Goal: Entertainment & Leisure: Consume media (video, audio)

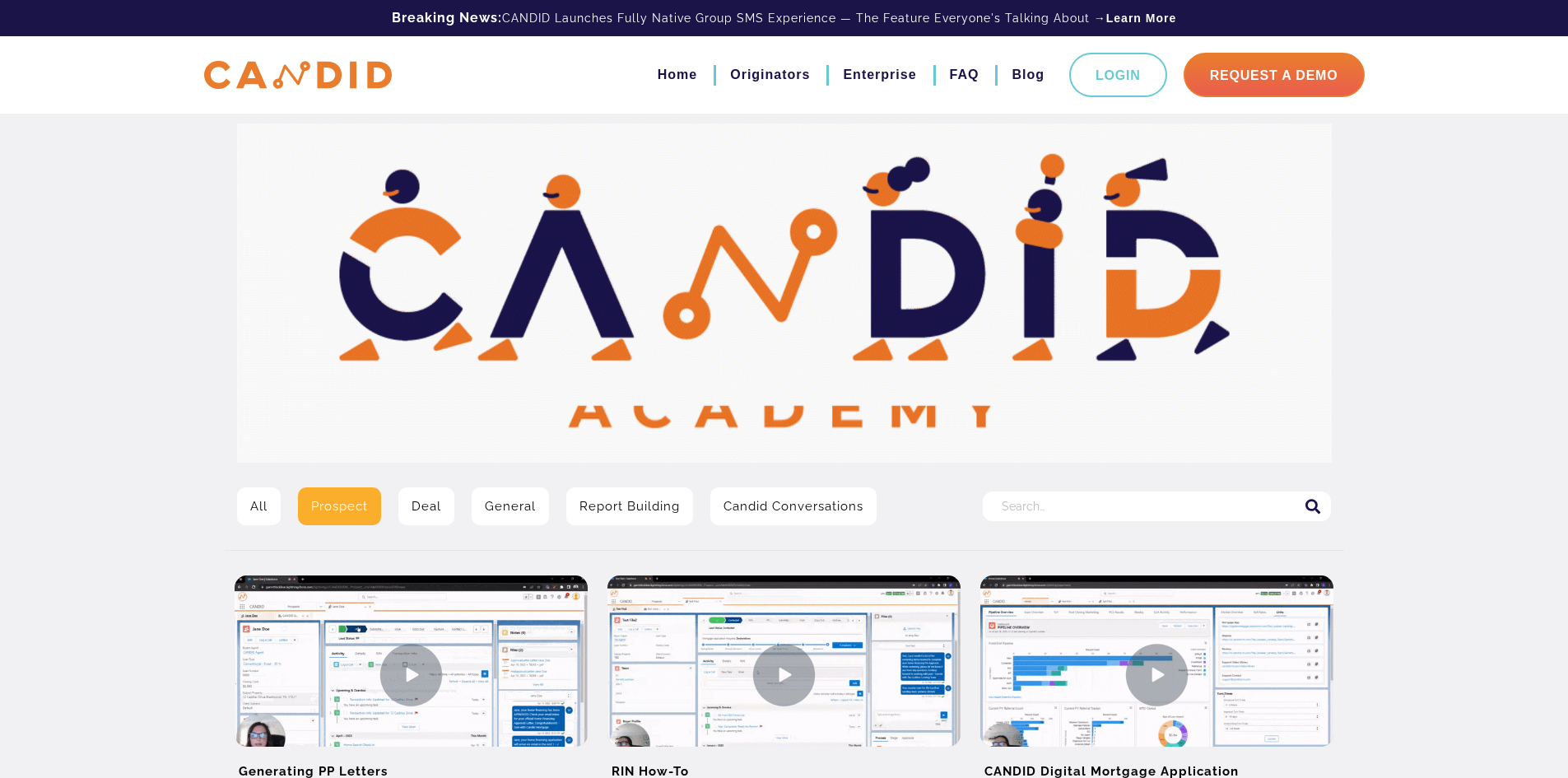
click at [252, 505] on link "All" at bounding box center [258, 506] width 44 height 38
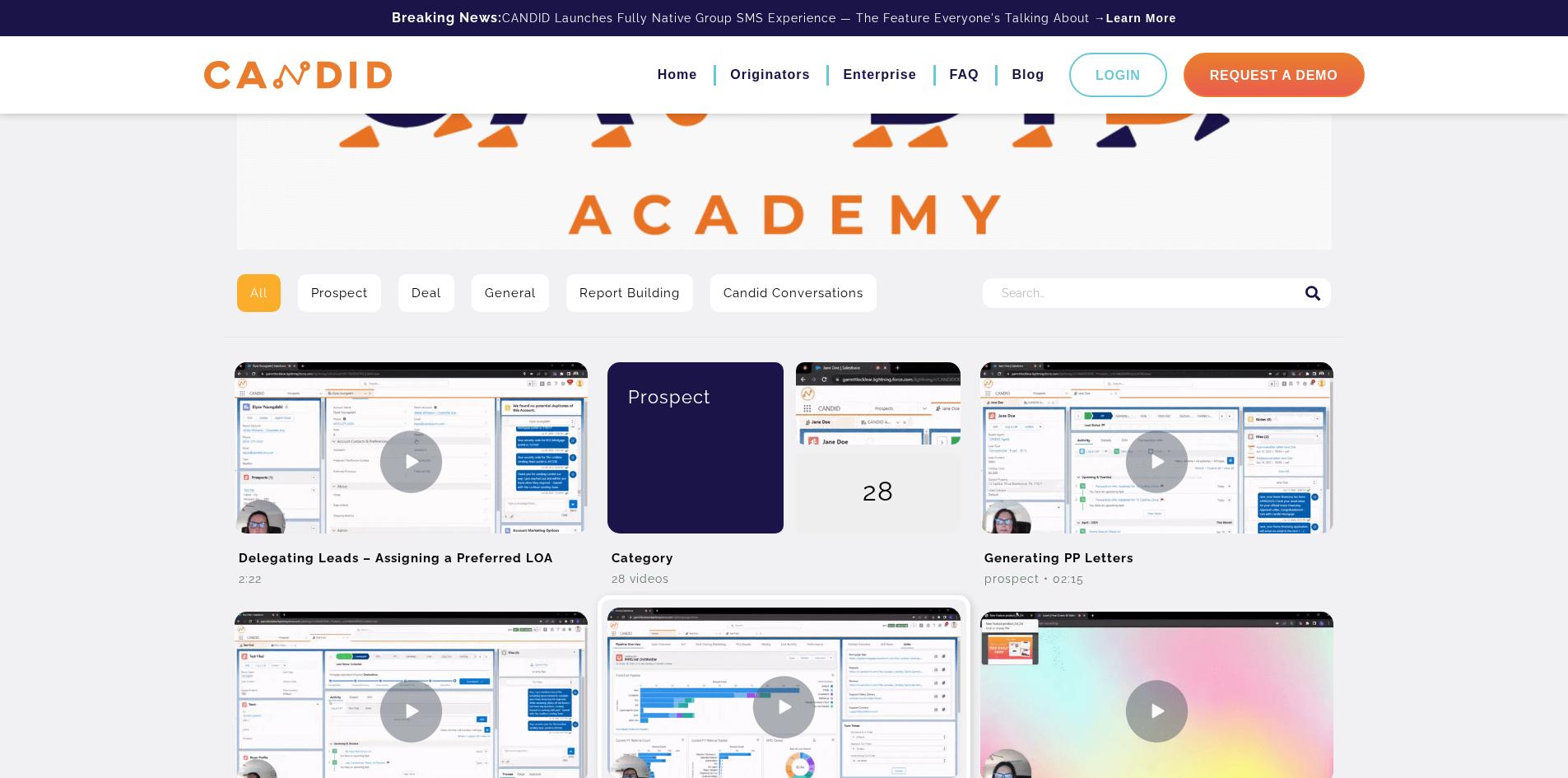
scroll to position [247, 0]
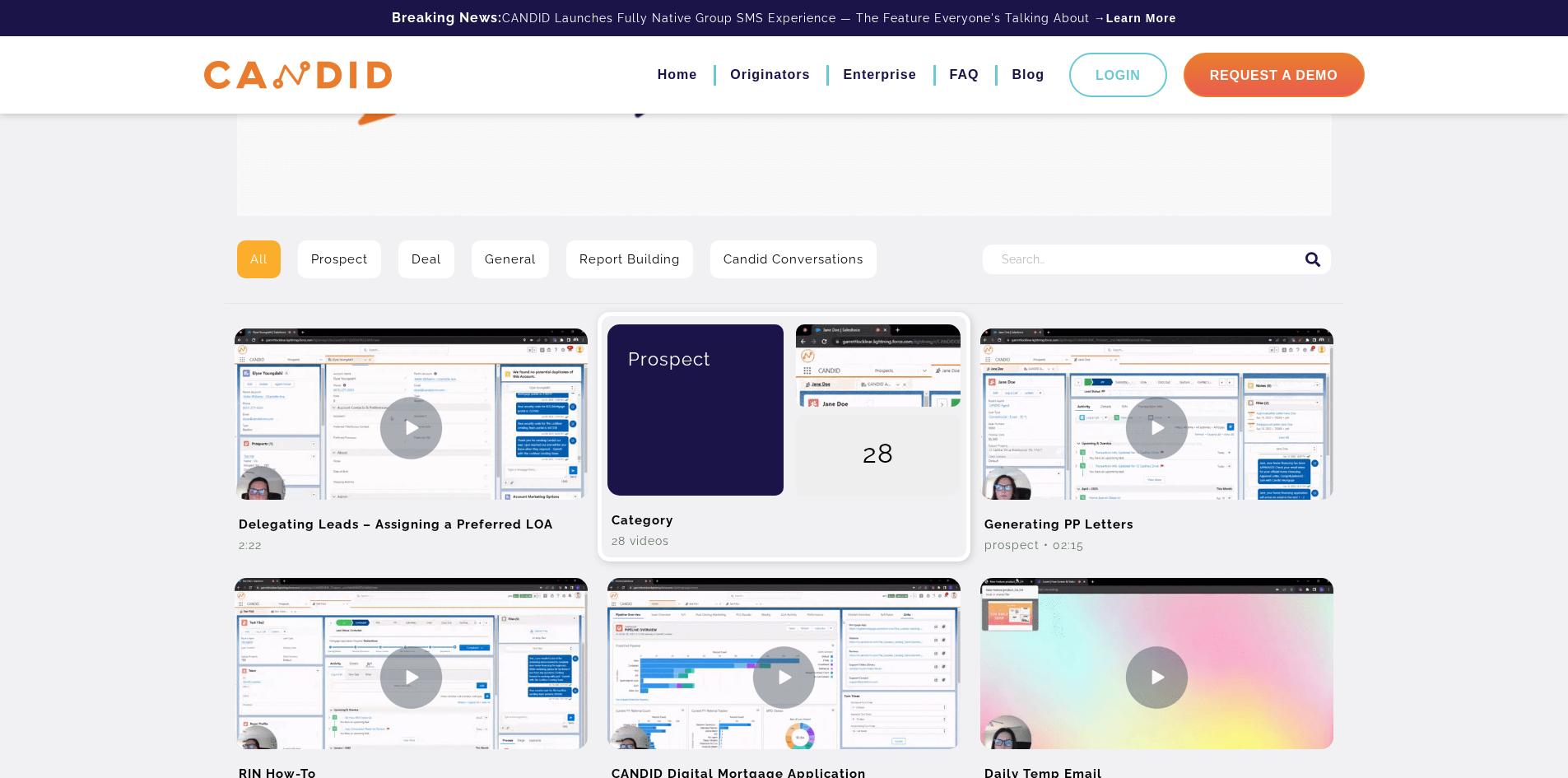
click at [843, 477] on div "28" at bounding box center [878, 456] width 164 height 83
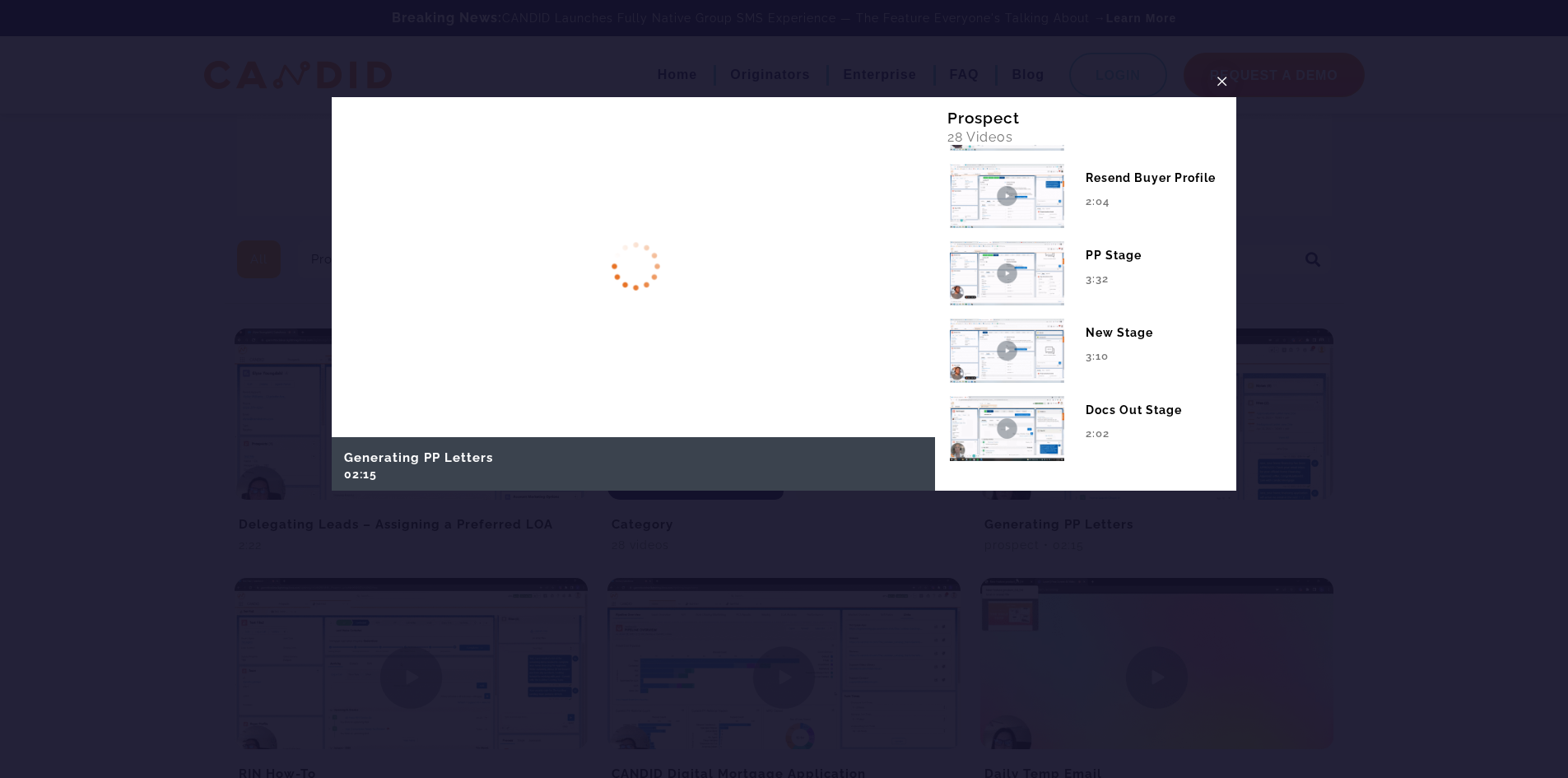
scroll to position [1937, 0]
click at [1216, 77] on span "×" at bounding box center [1222, 81] width 13 height 26
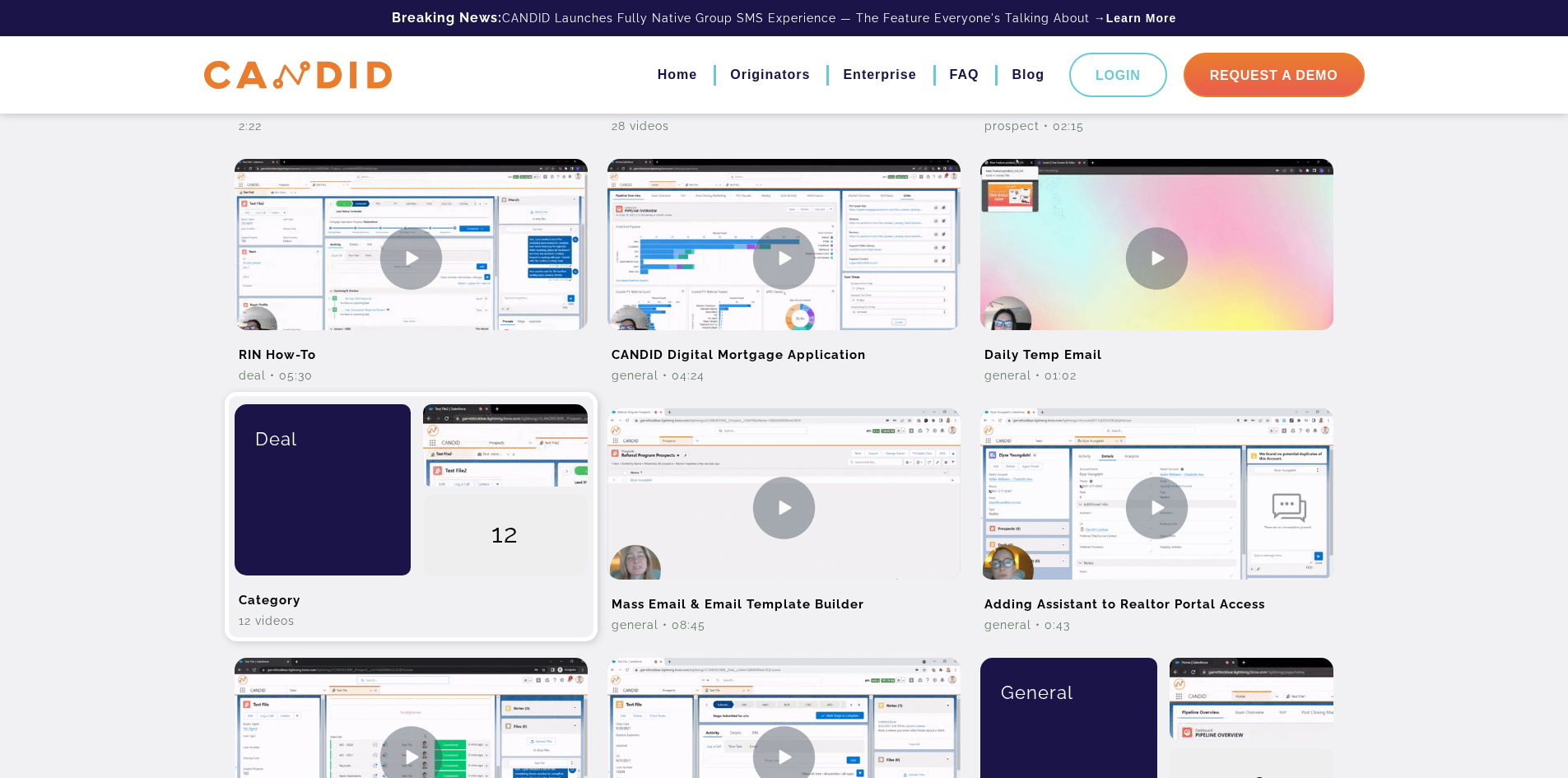
scroll to position [741, 0]
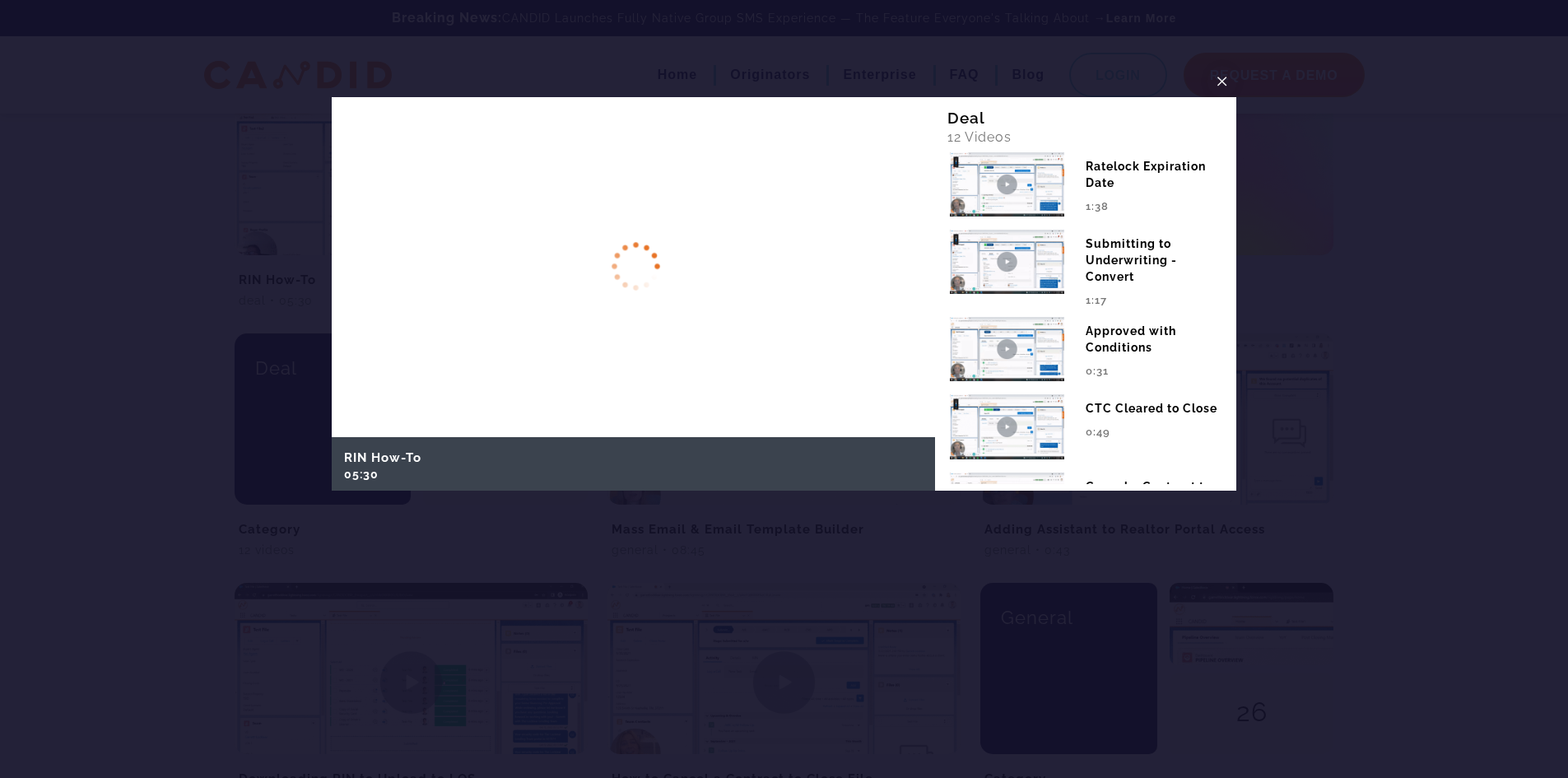
scroll to position [389, 0]
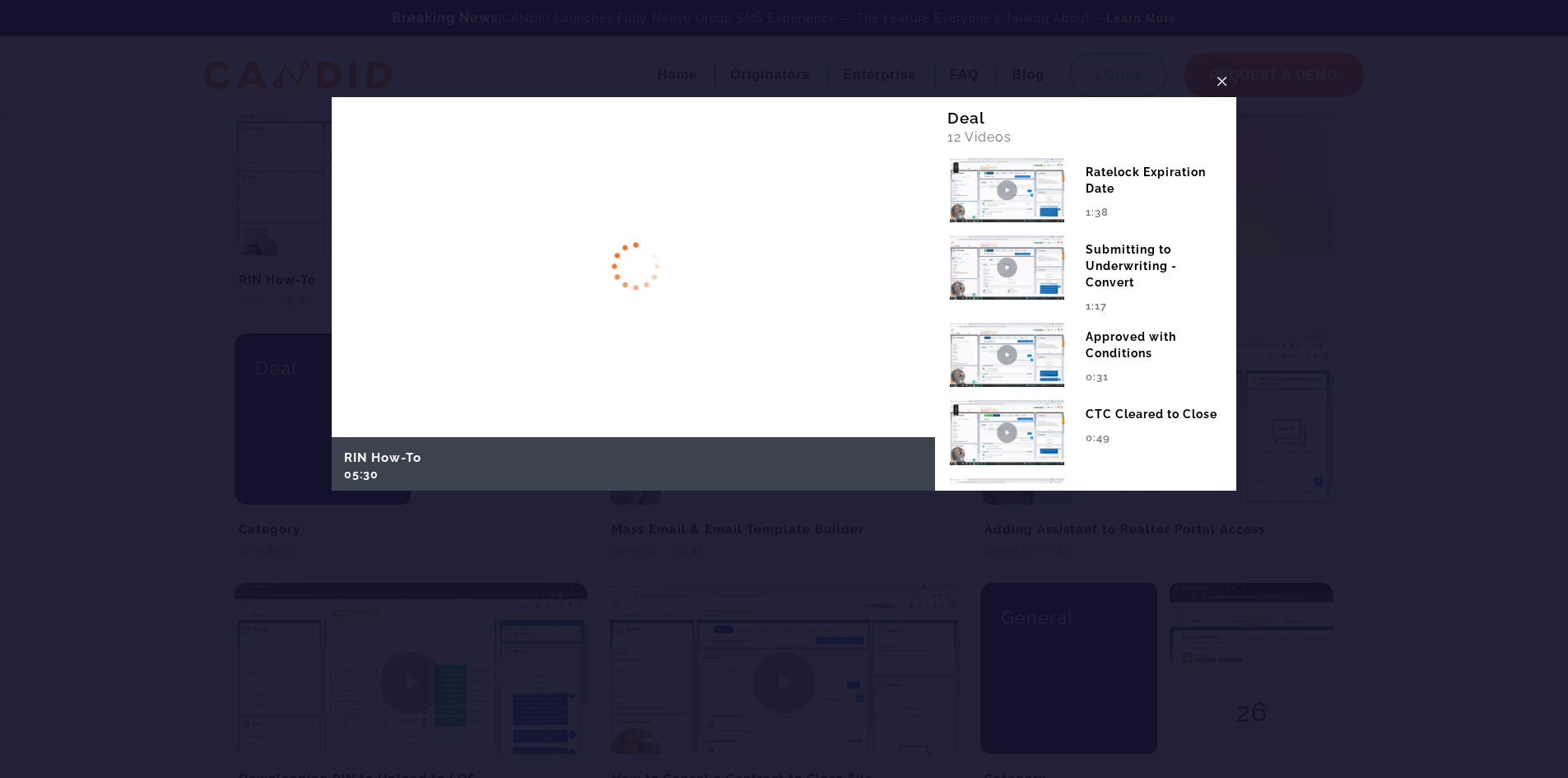
click at [1223, 82] on span "×" at bounding box center [1222, 81] width 13 height 26
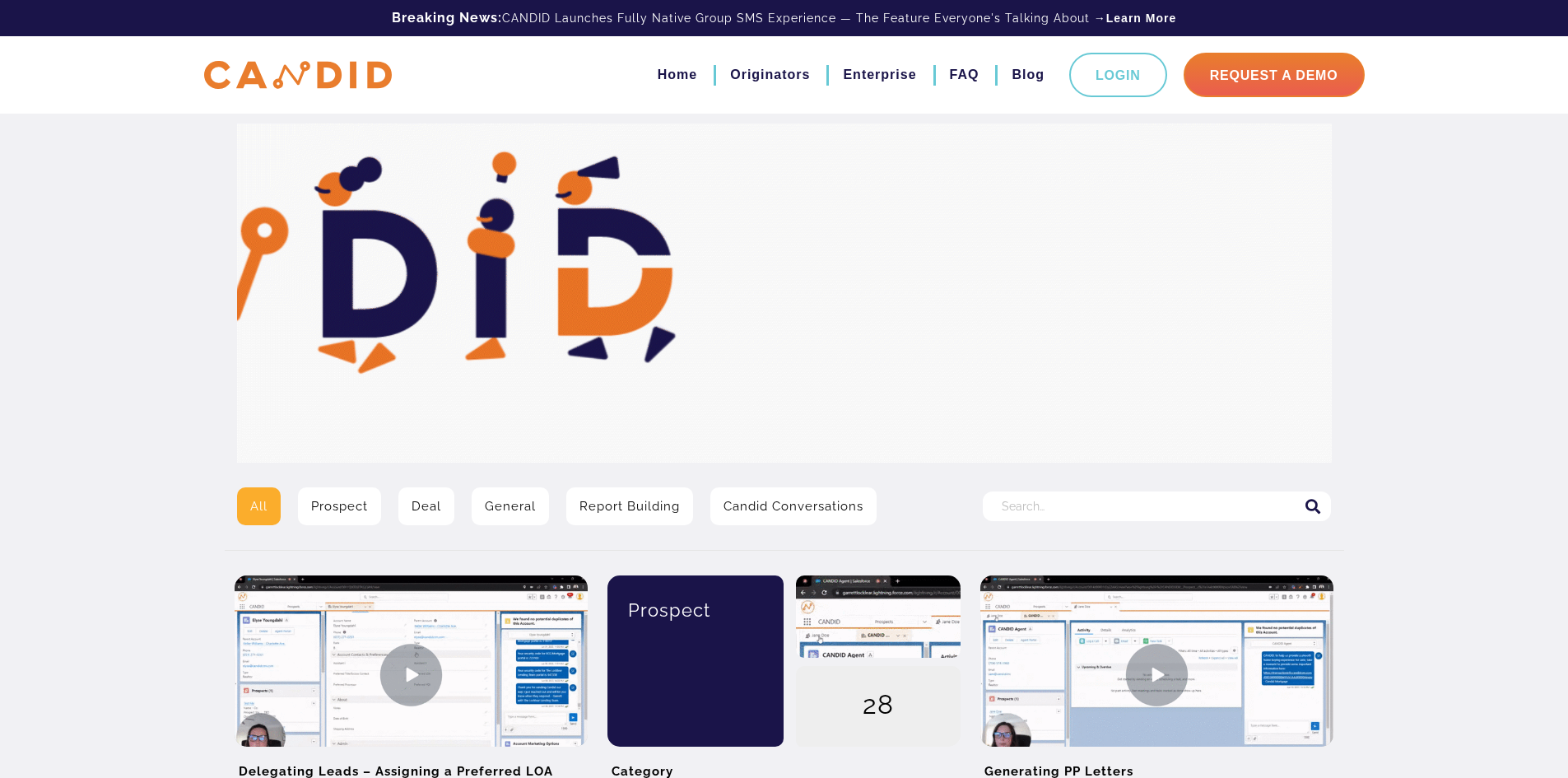
click at [344, 508] on link "Prospect" at bounding box center [339, 506] width 84 height 38
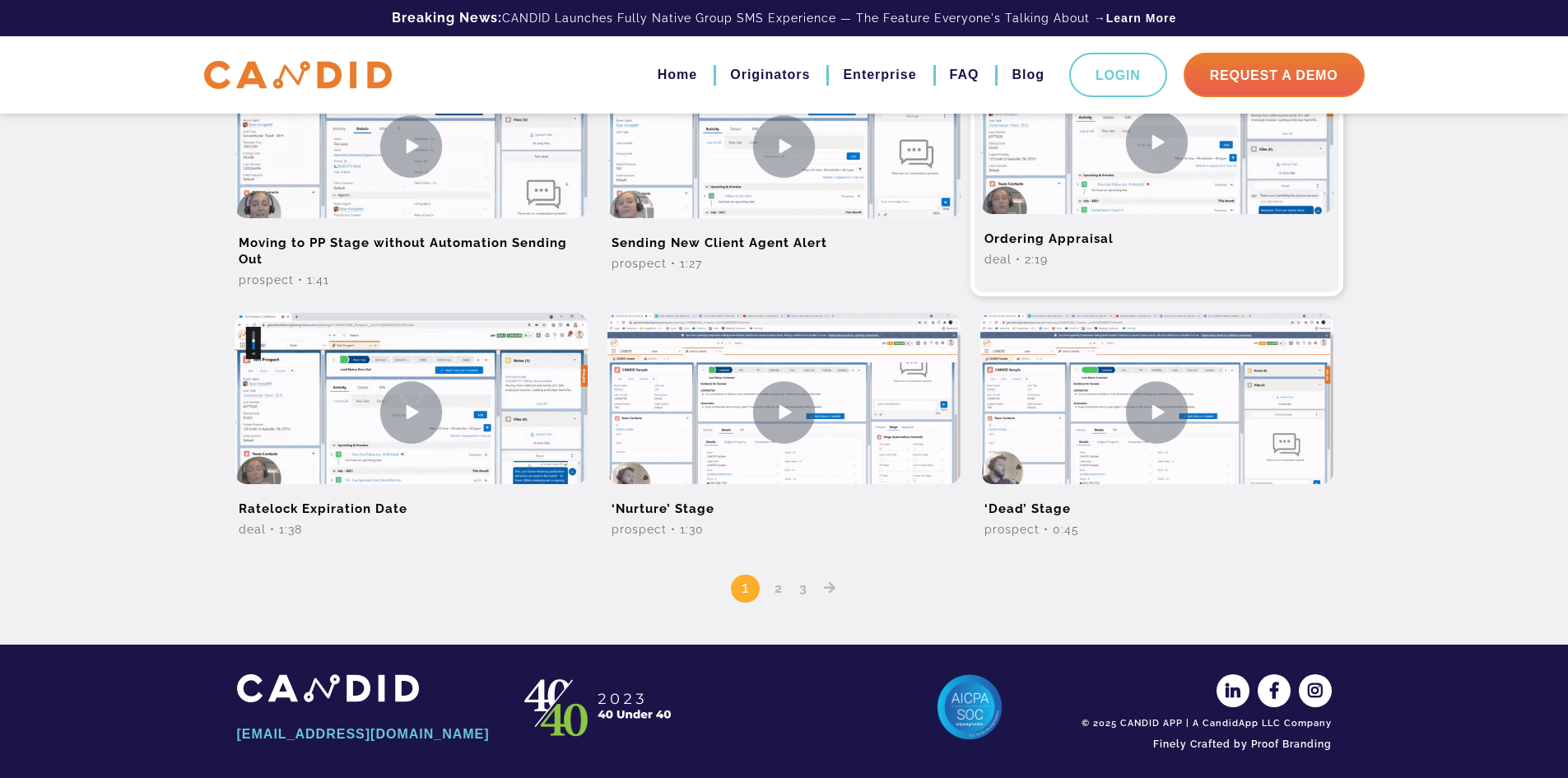
scroll to position [1036, 0]
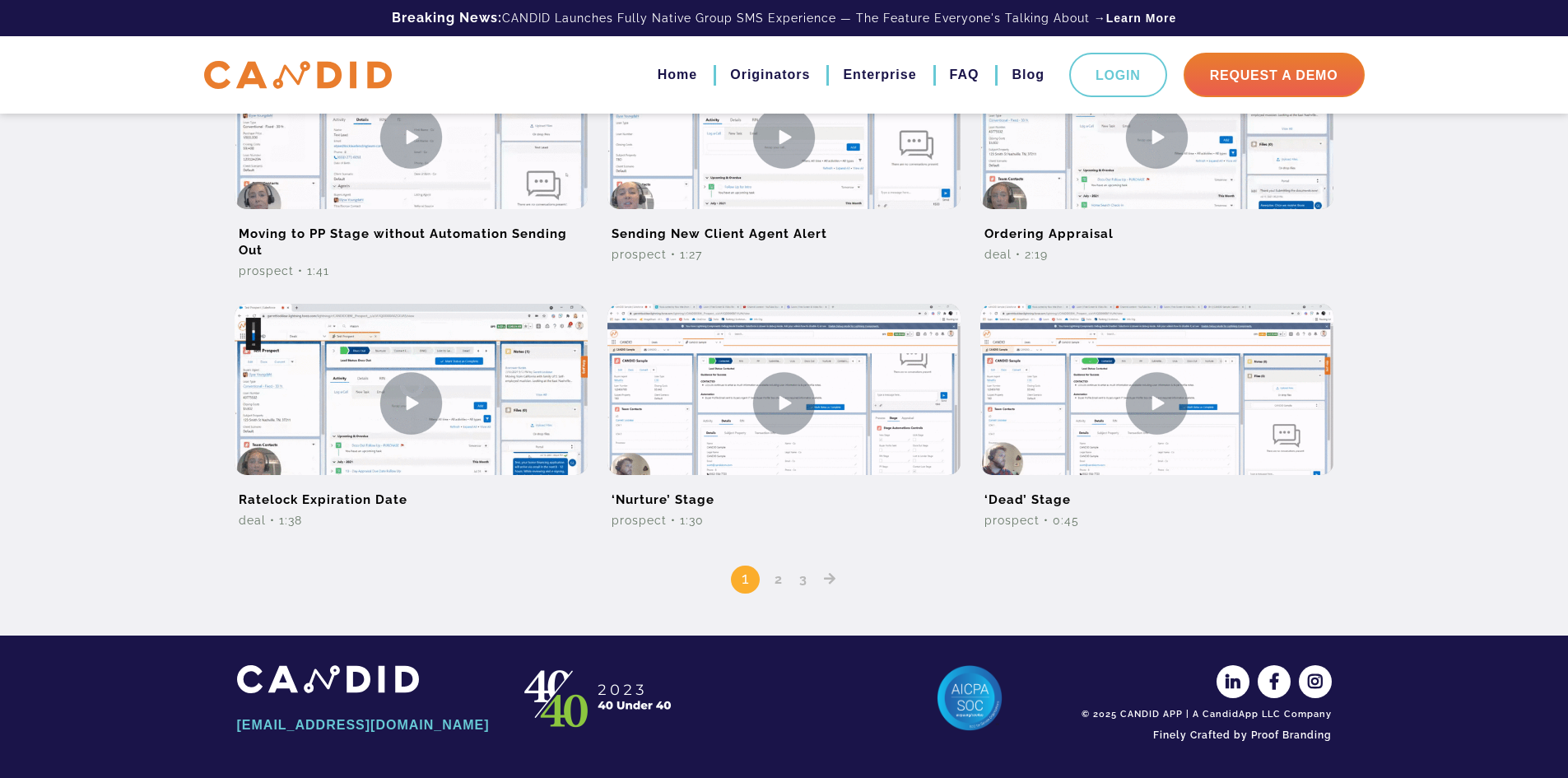
click at [779, 577] on link "2" at bounding box center [778, 579] width 20 height 15
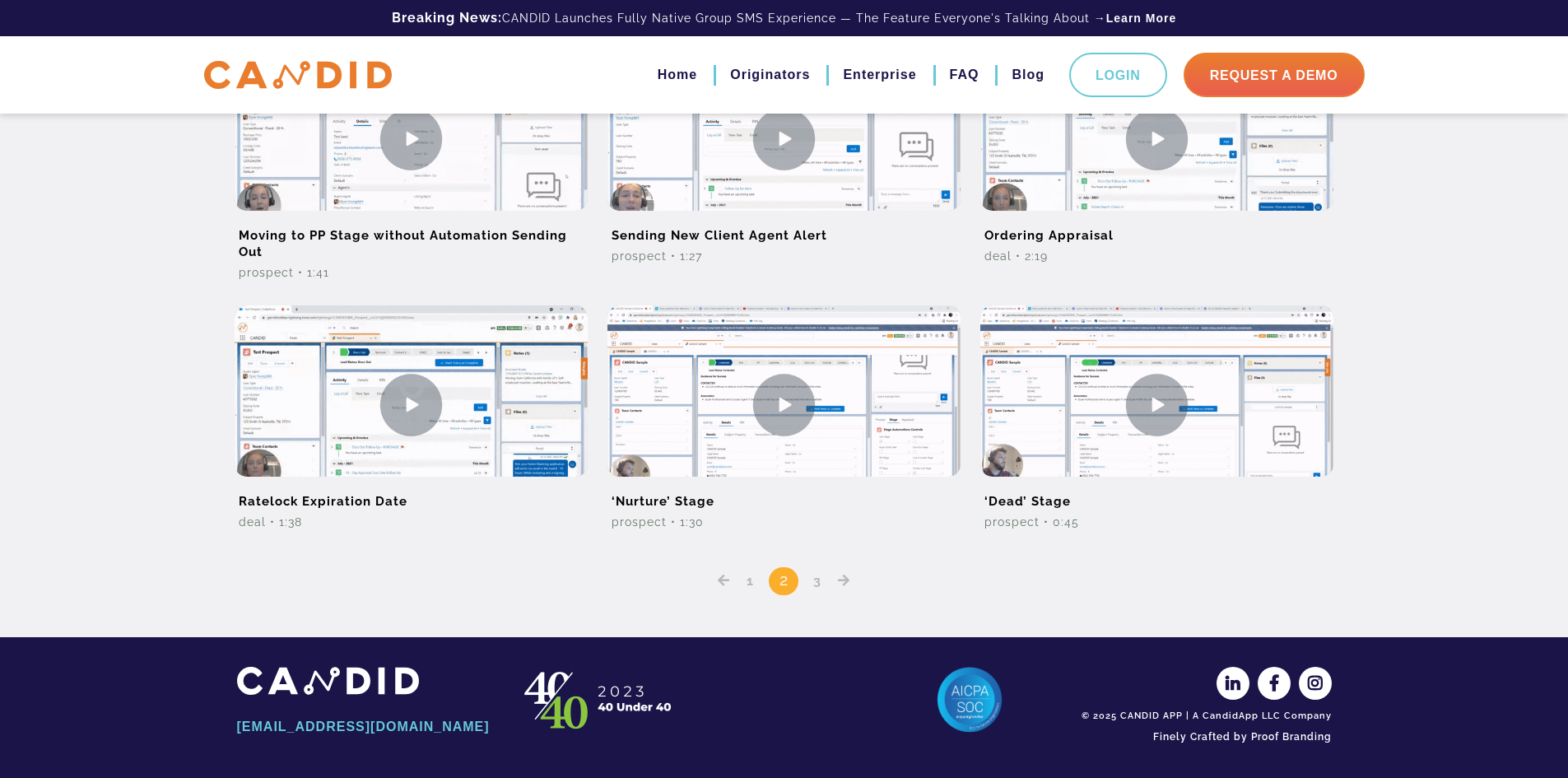
scroll to position [1036, 0]
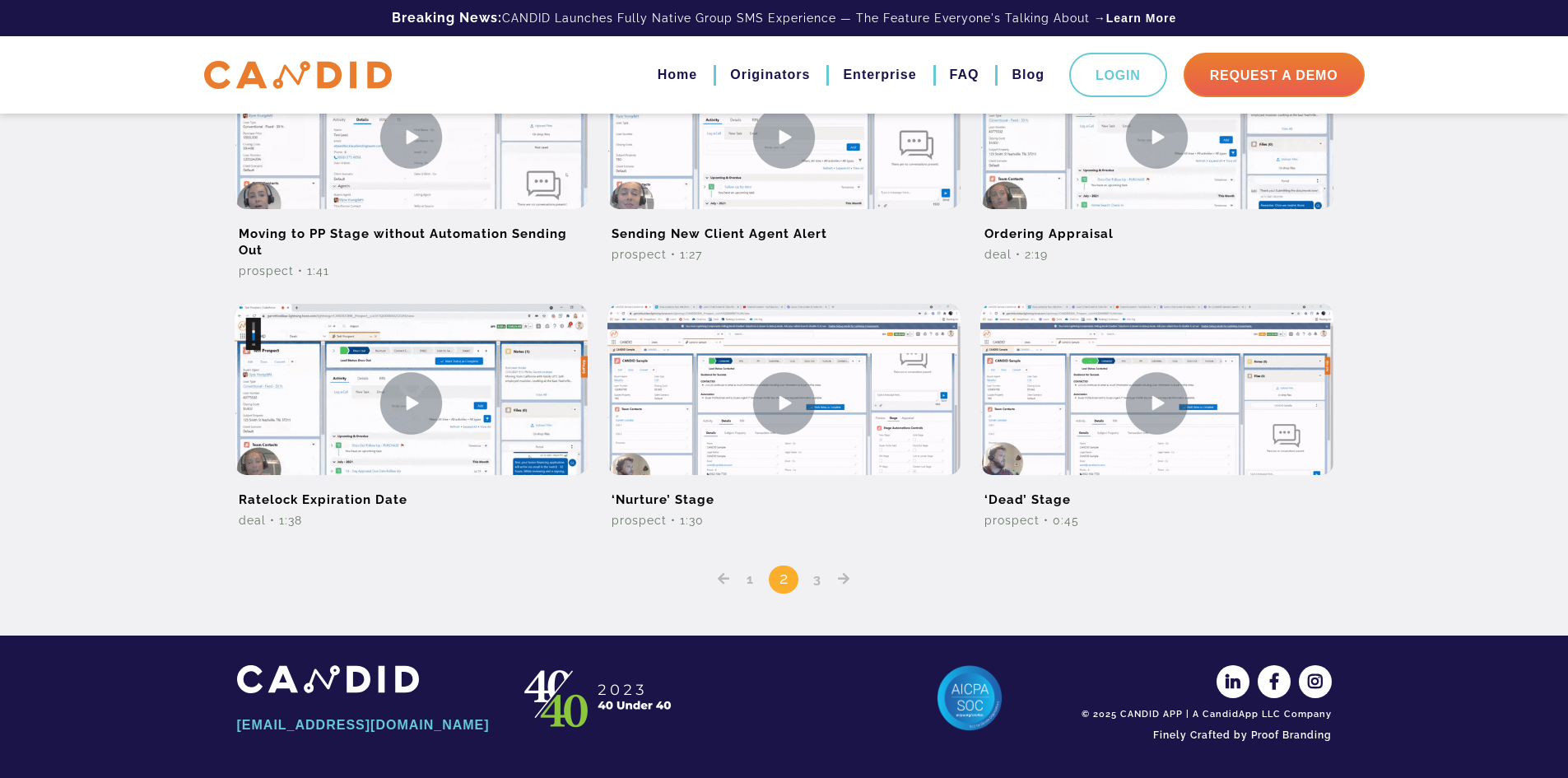
click at [818, 582] on link "3" at bounding box center [817, 579] width 20 height 15
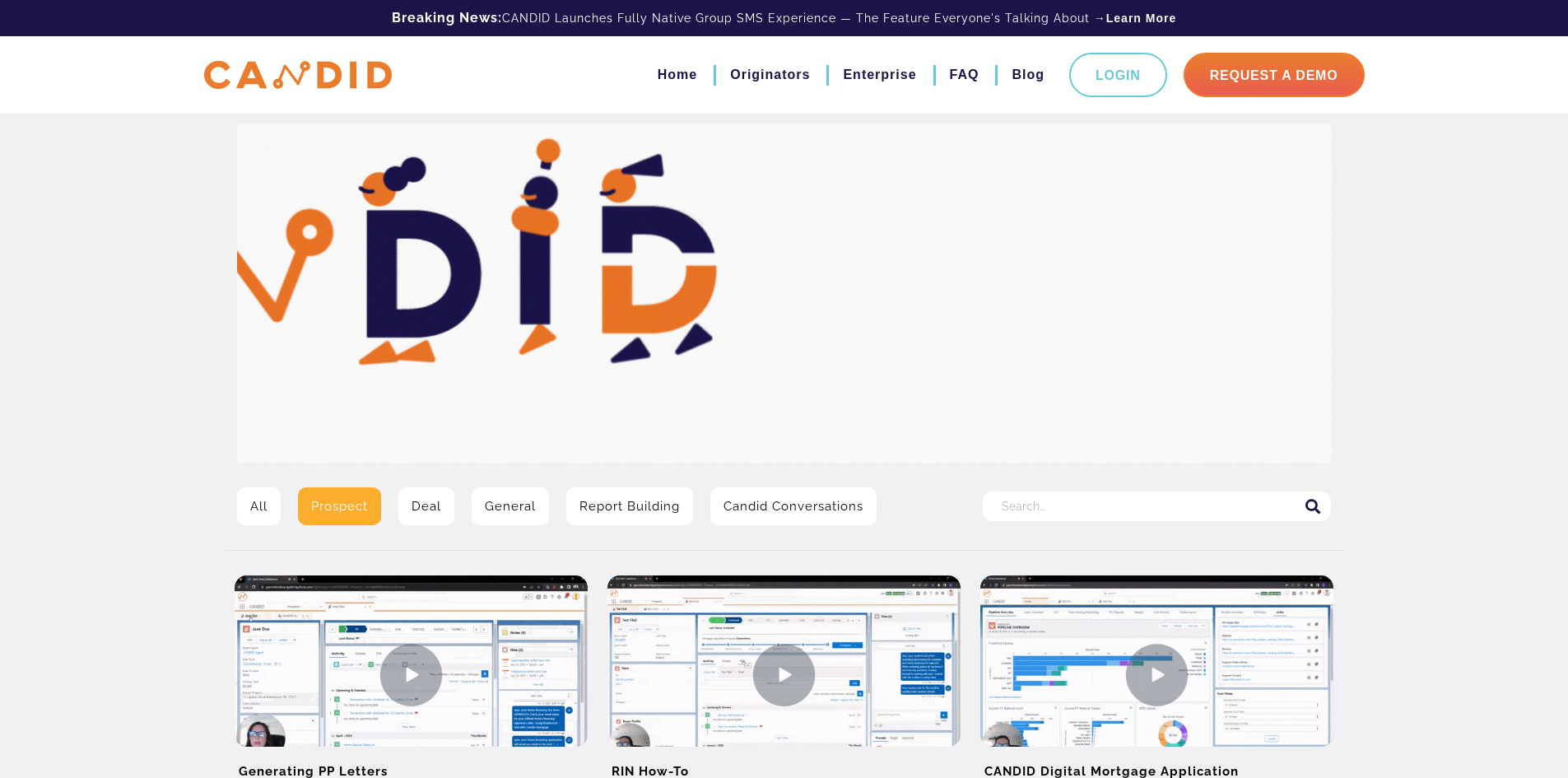
click at [253, 504] on link "All" at bounding box center [258, 506] width 44 height 38
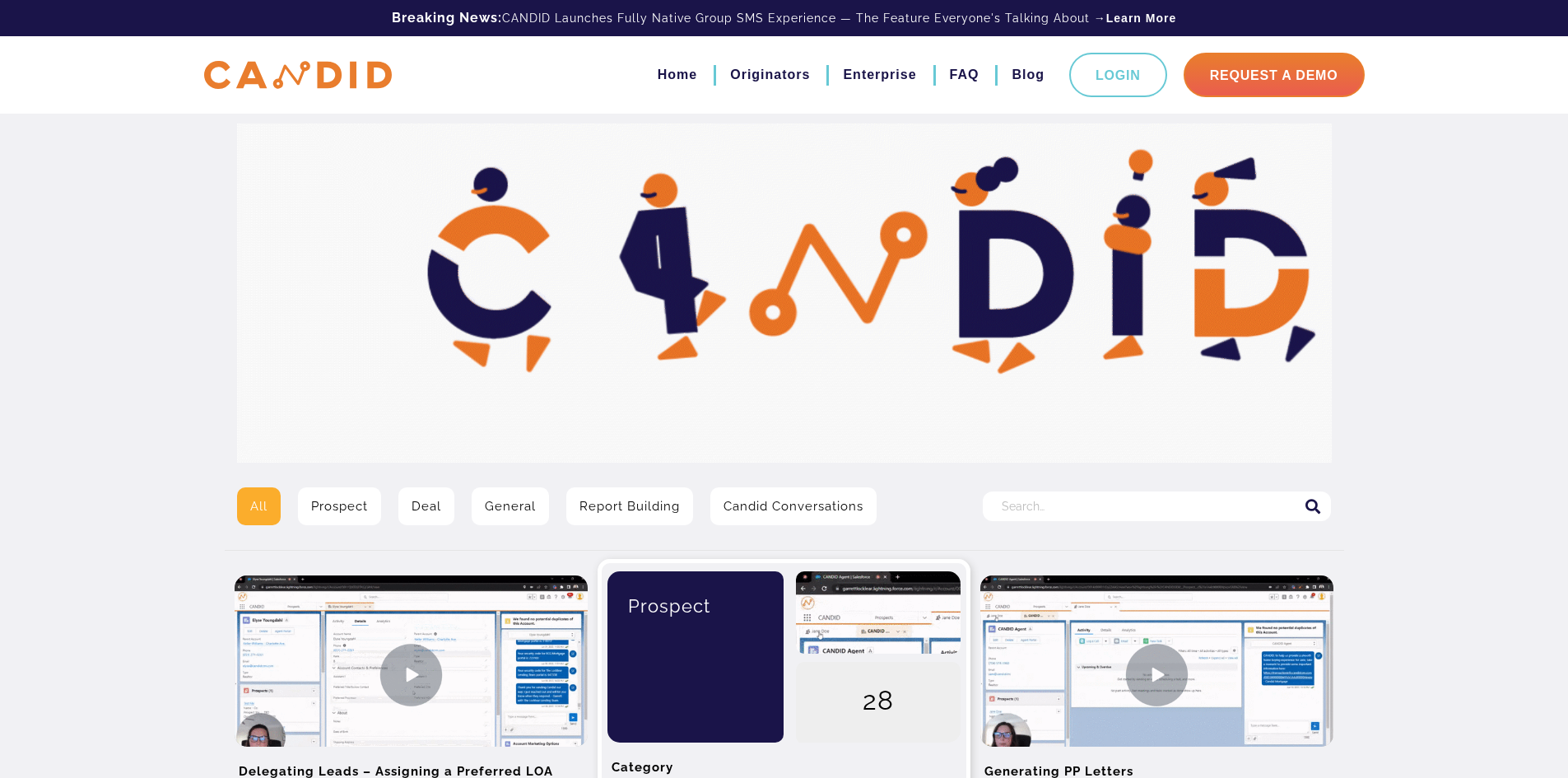
click at [718, 640] on div "Prospect" at bounding box center [696, 606] width 152 height 69
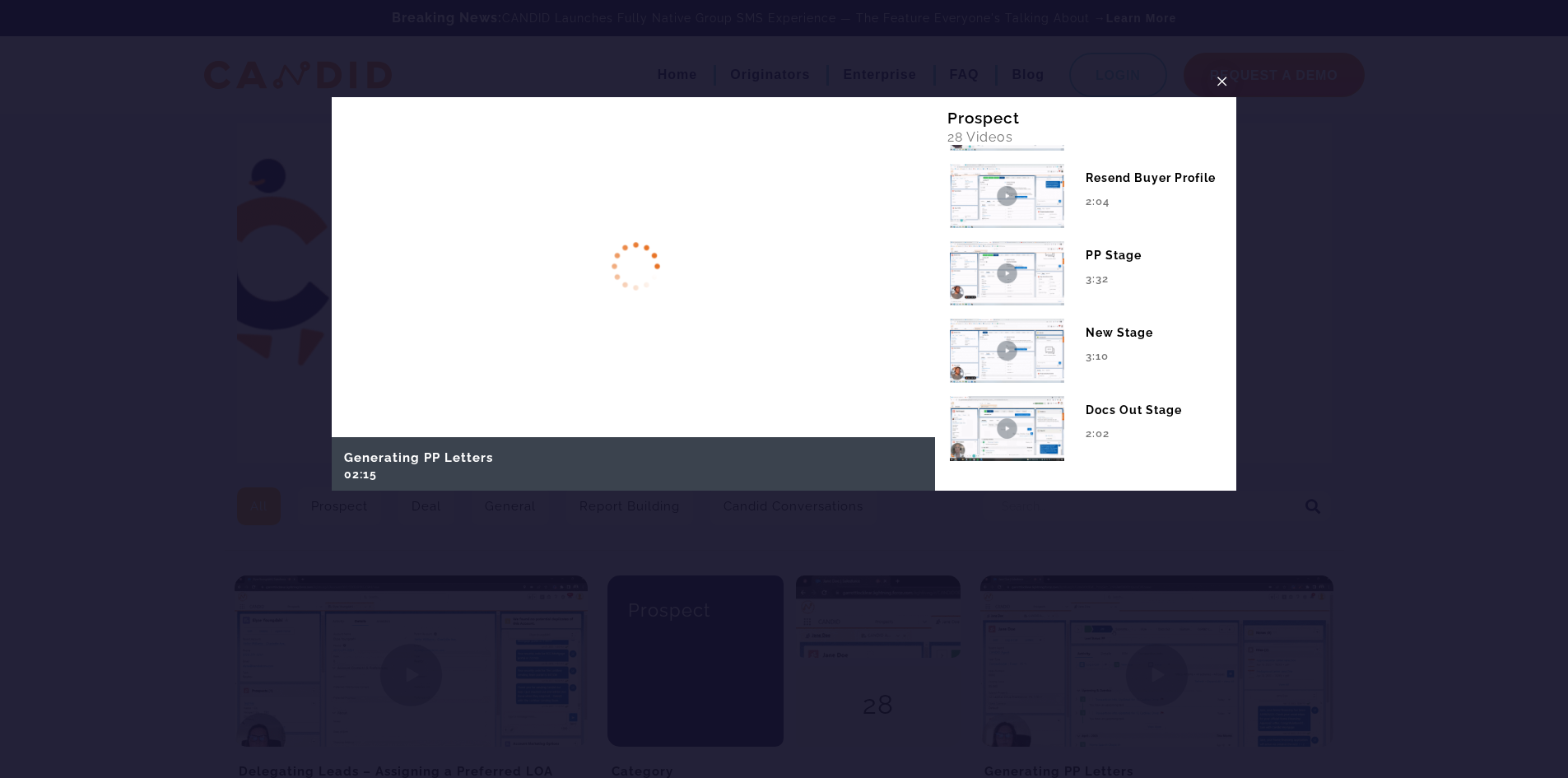
scroll to position [1937, 0]
click at [1219, 75] on span "×" at bounding box center [1222, 81] width 13 height 26
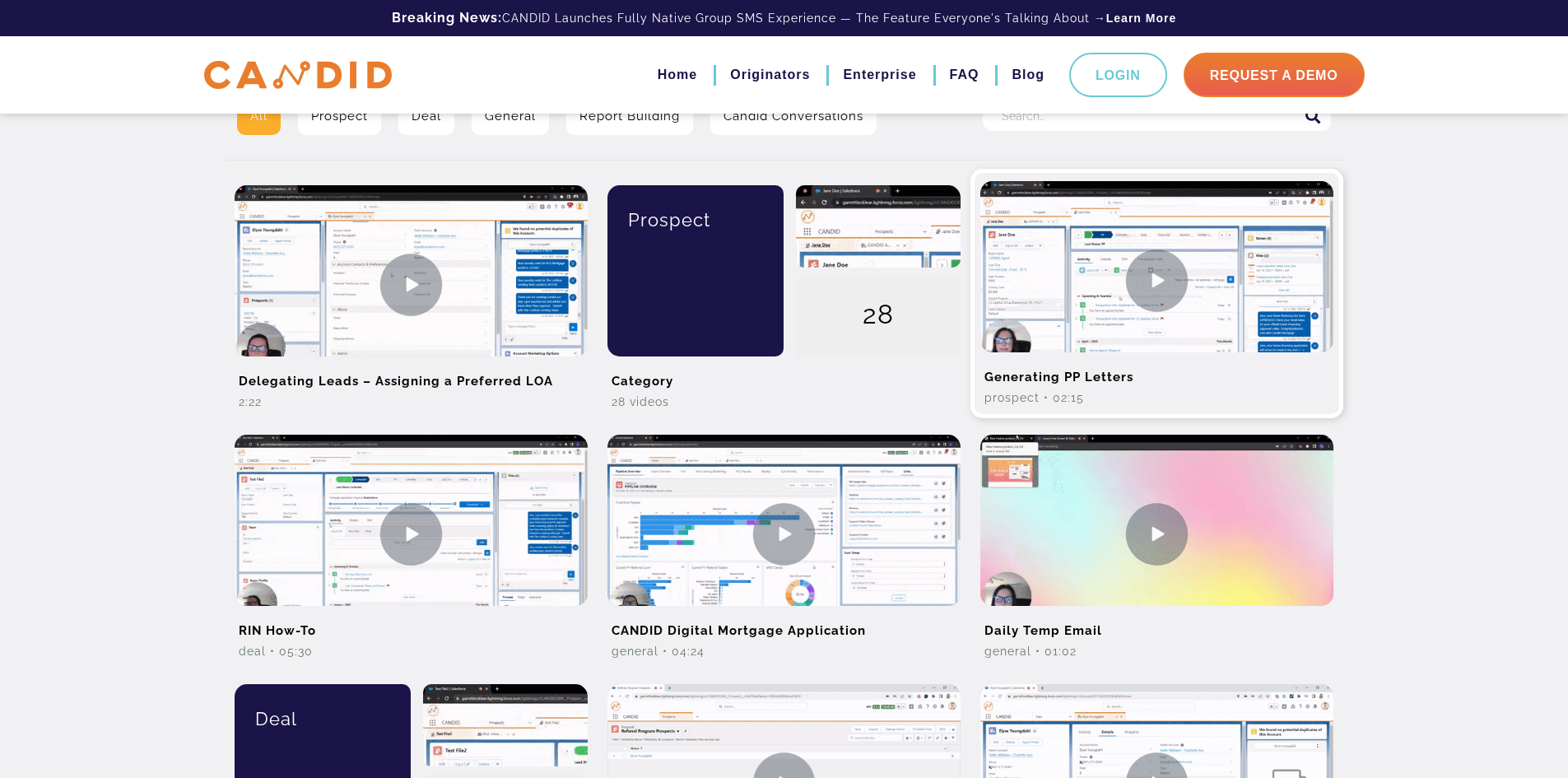
scroll to position [411, 0]
